Goal: Task Accomplishment & Management: Manage account settings

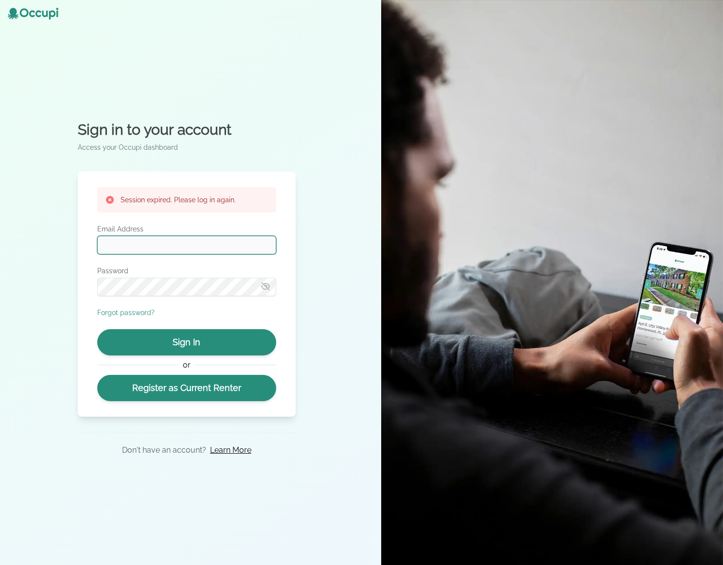
click at [147, 240] on input "Email Address" at bounding box center [186, 245] width 179 height 18
type input "**********"
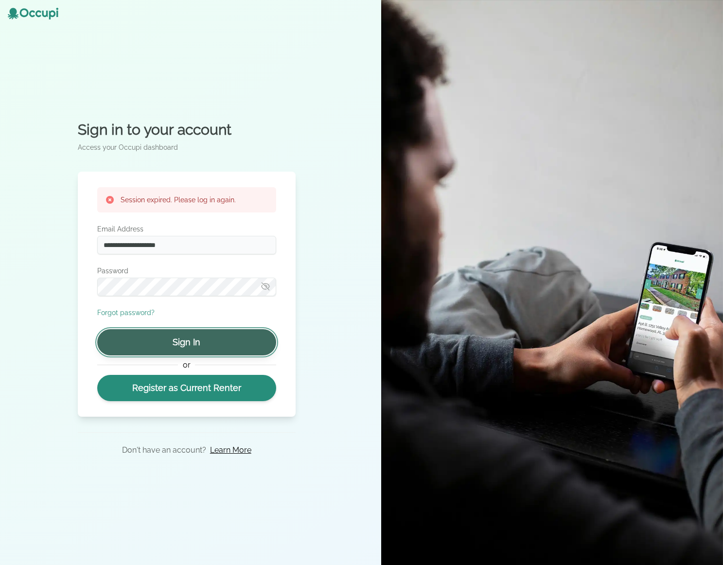
click at [192, 337] on button "Sign In" at bounding box center [186, 342] width 179 height 26
